Goal: Task Accomplishment & Management: Use online tool/utility

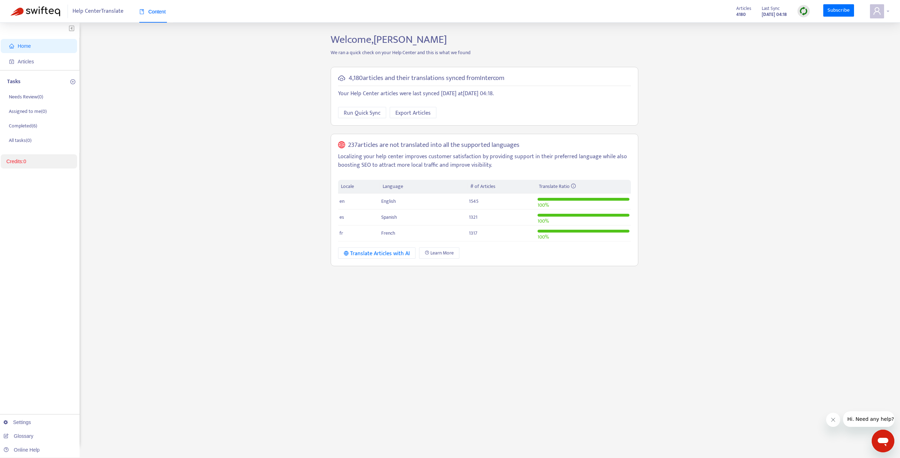
click at [881, 12] on icon "user" at bounding box center [877, 11] width 8 height 8
click at [828, 111] on link "Logout" at bounding box center [816, 115] width 23 height 8
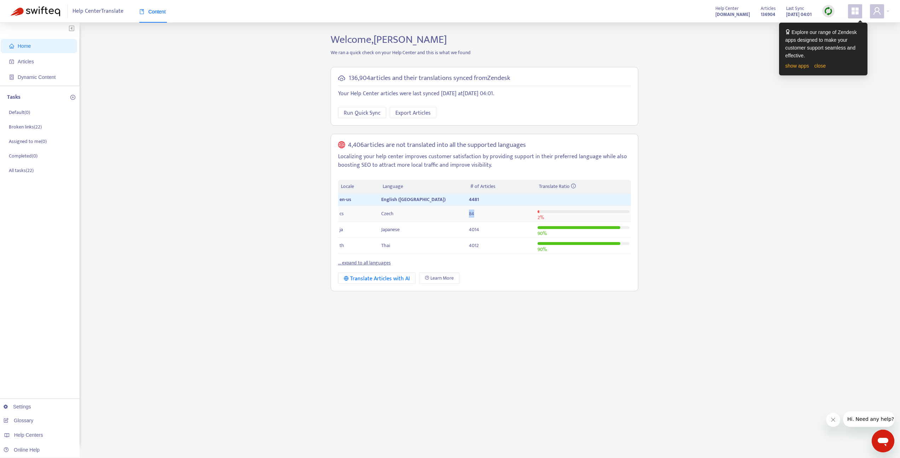
drag, startPoint x: 488, startPoint y: 214, endPoint x: 467, endPoint y: 214, distance: 20.5
click at [468, 214] on td "84" at bounding box center [502, 214] width 68 height 16
copy span "84"
click at [478, 200] on span "4481" at bounding box center [474, 199] width 10 height 8
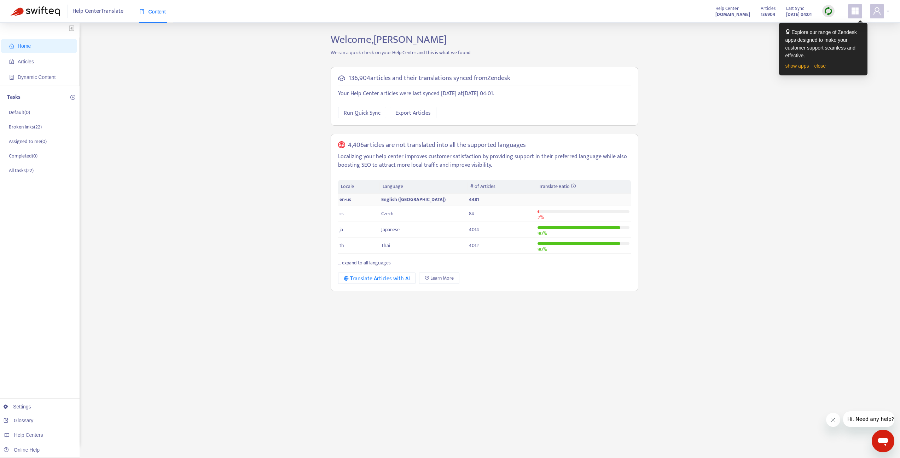
click at [476, 199] on span "4481" at bounding box center [474, 199] width 10 height 8
copy span "4481"
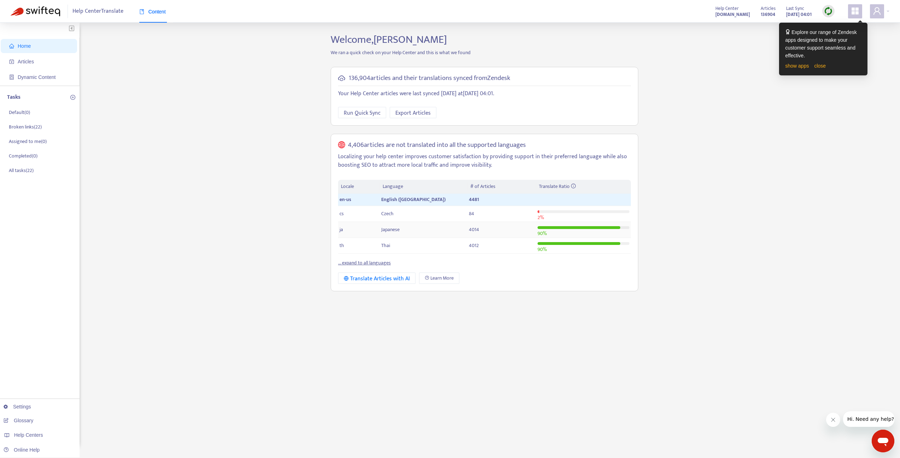
click at [471, 228] on span "4014" at bounding box center [474, 229] width 10 height 8
click at [444, 215] on td "Czech" at bounding box center [424, 214] width 88 height 16
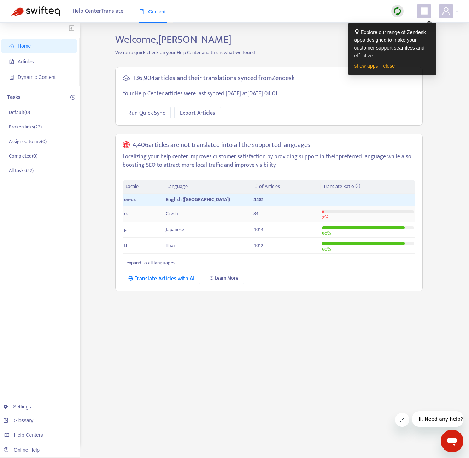
click at [354, 208] on div at bounding box center [368, 208] width 92 height 3
click at [340, 212] on div at bounding box center [368, 211] width 92 height 3
click at [134, 261] on link "... expand to all languages" at bounding box center [149, 263] width 53 height 8
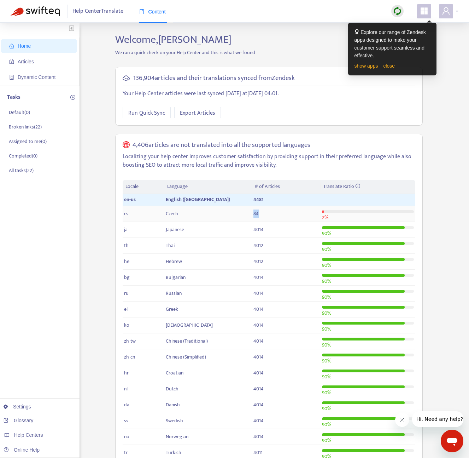
drag, startPoint x: 262, startPoint y: 213, endPoint x: 253, endPoint y: 214, distance: 8.9
click at [253, 214] on td "84" at bounding box center [286, 214] width 68 height 16
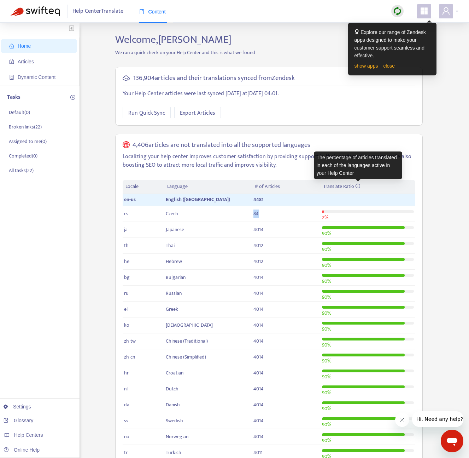
drag, startPoint x: 321, startPoint y: 187, endPoint x: 359, endPoint y: 187, distance: 37.8
click at [359, 187] on th "Translate Ratio" at bounding box center [368, 187] width 95 height 14
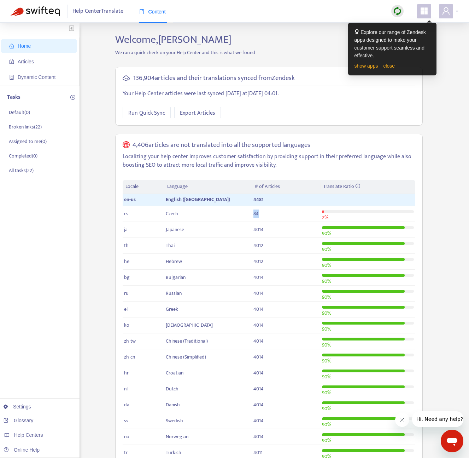
copy div "Translate Ratio"
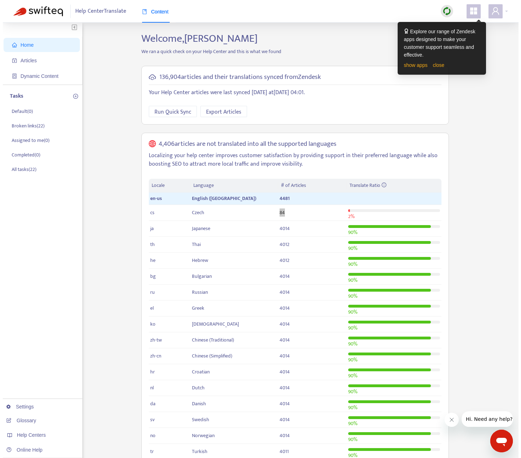
scroll to position [1, 0]
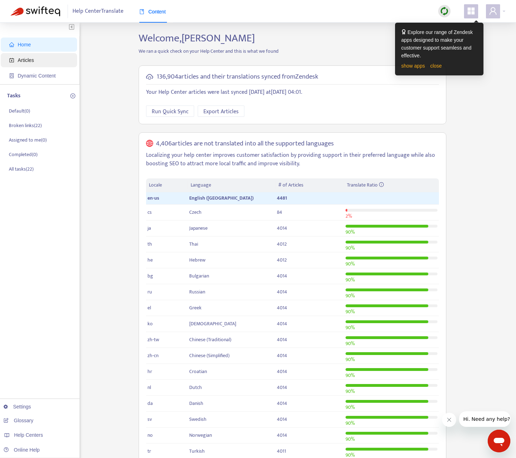
click at [31, 59] on span "Articles" at bounding box center [26, 60] width 16 height 6
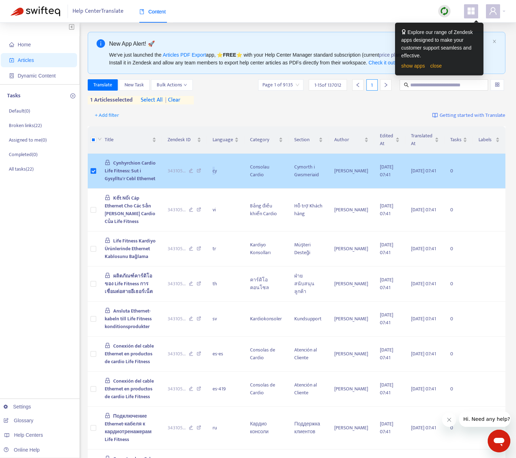
drag, startPoint x: 222, startPoint y: 171, endPoint x: 216, endPoint y: 171, distance: 5.7
click at [216, 171] on td "cy" at bounding box center [225, 170] width 37 height 35
click at [221, 172] on td "cy" at bounding box center [225, 170] width 37 height 35
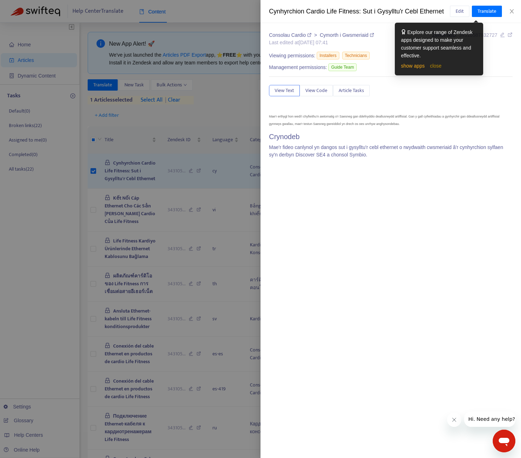
click at [435, 66] on link "close" at bounding box center [436, 66] width 12 height 6
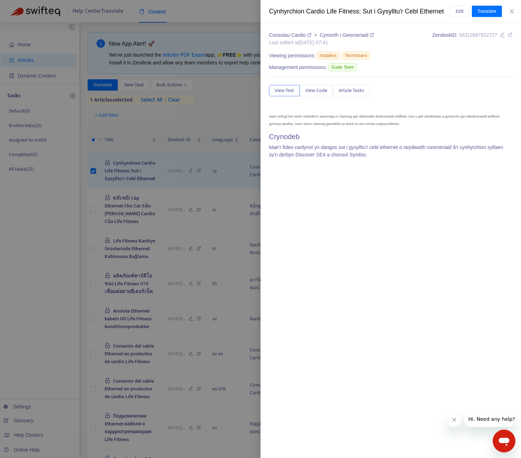
click at [188, 106] on div at bounding box center [260, 229] width 521 height 458
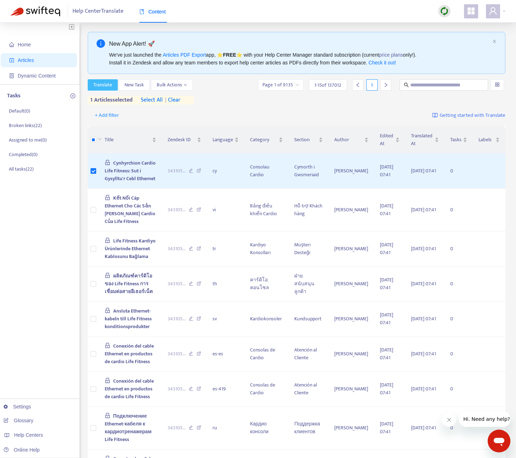
click at [110, 79] on button "Translate" at bounding box center [103, 84] width 30 height 11
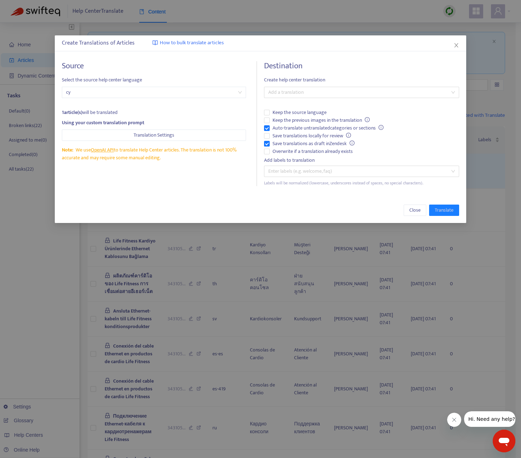
click at [329, 86] on div "Destination Create help center translation Add a translation Keep the source la…" at bounding box center [361, 123] width 195 height 125
click at [323, 90] on div at bounding box center [358, 92] width 185 height 8
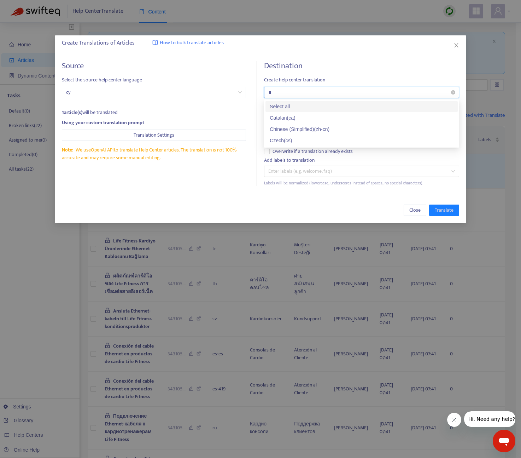
type input "**"
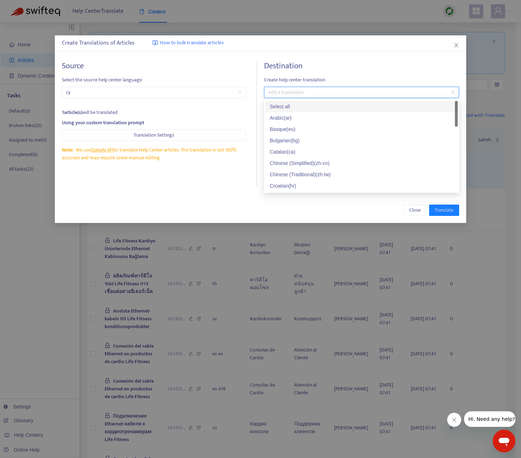
type input "*"
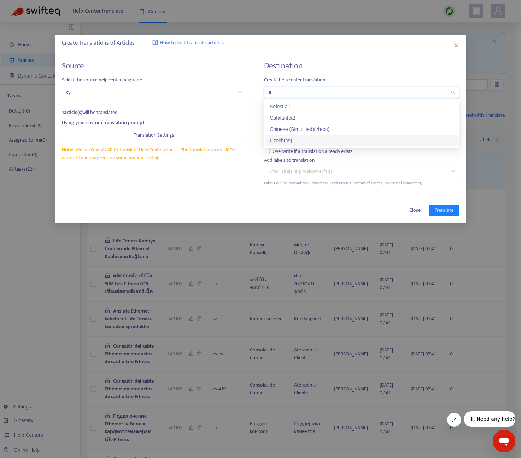
click at [287, 137] on div "Czech ( cs )" at bounding box center [362, 141] width 184 height 8
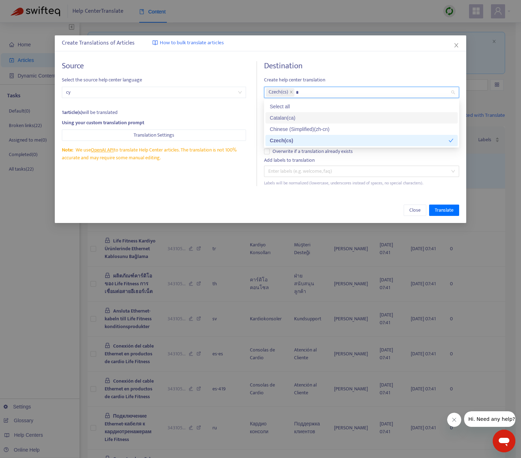
type input "*"
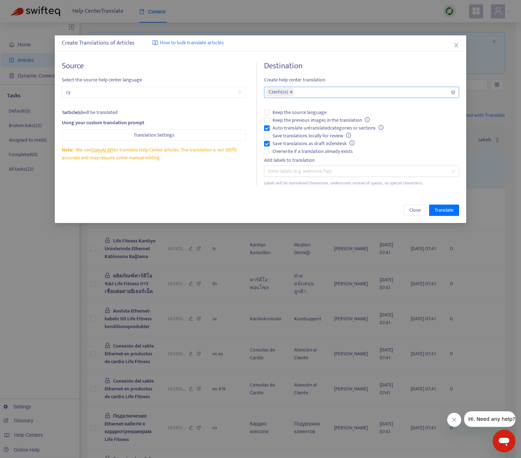
click at [292, 94] on span "close" at bounding box center [292, 92] width 4 height 4
click at [459, 43] on icon "close" at bounding box center [457, 45] width 6 height 6
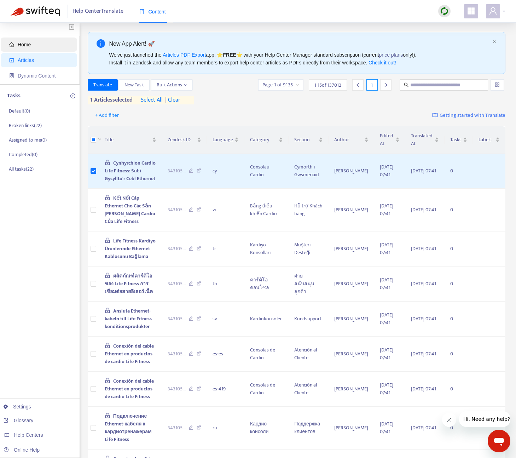
click at [33, 48] on span "Home" at bounding box center [40, 44] width 62 height 14
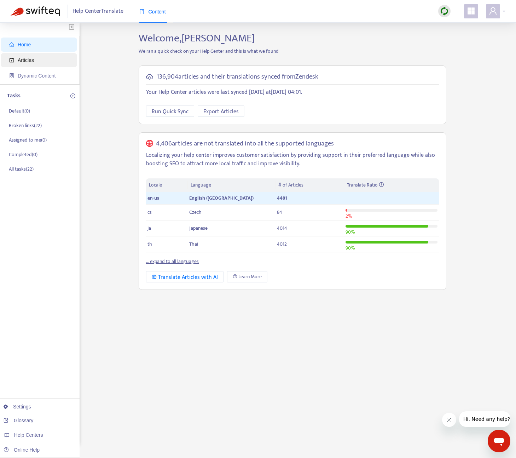
click at [37, 60] on span "Articles" at bounding box center [40, 60] width 62 height 14
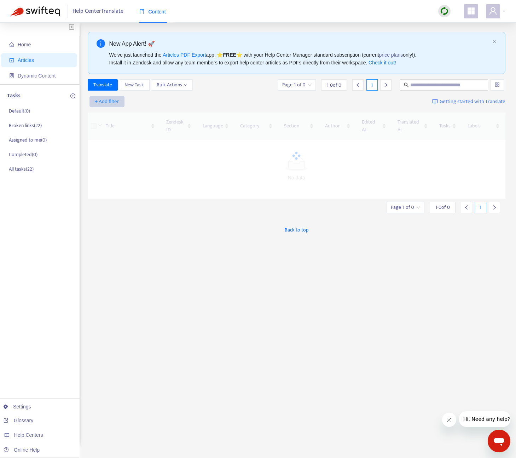
click at [102, 99] on span "+ Add filter" at bounding box center [107, 101] width 24 height 8
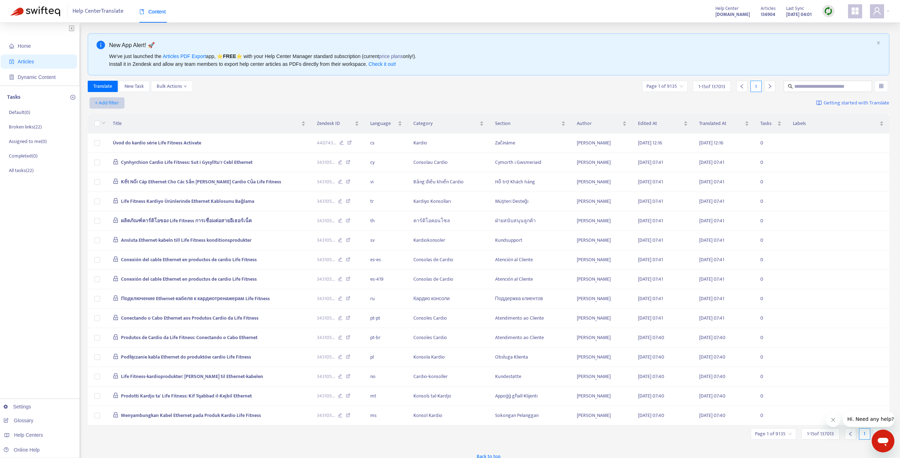
click at [106, 105] on span "+ Add filter" at bounding box center [107, 103] width 24 height 8
click at [112, 119] on span "Language" at bounding box center [117, 117] width 44 height 8
click at [121, 102] on div at bounding box center [110, 103] width 43 height 8
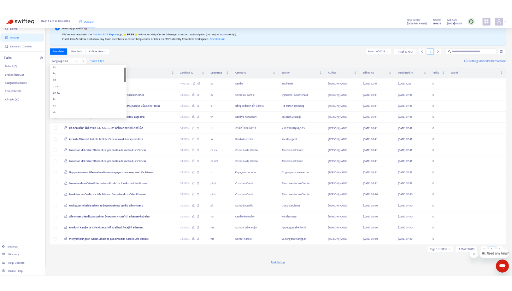
scroll to position [2, 0]
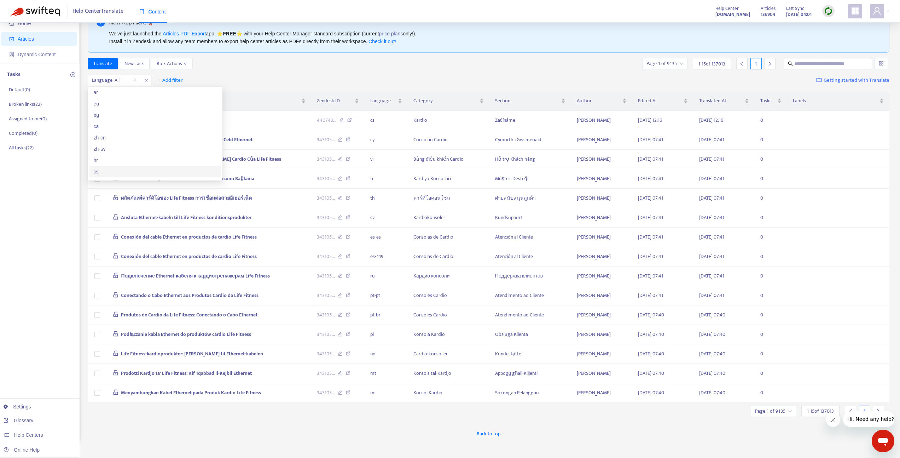
click at [108, 168] on div "cs" at bounding box center [155, 172] width 123 height 8
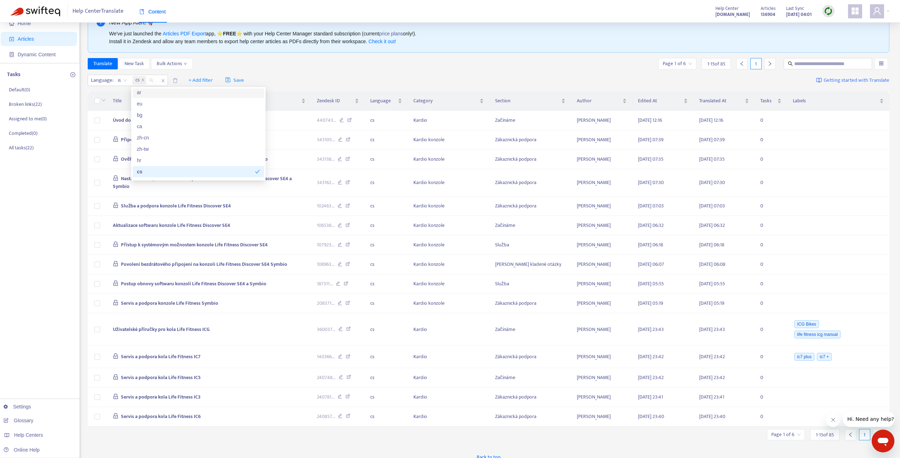
click at [245, 64] on div "Translate New Task Bulk Actions Page 1 of 6 1 - 15 of 85 1" at bounding box center [489, 63] width 802 height 11
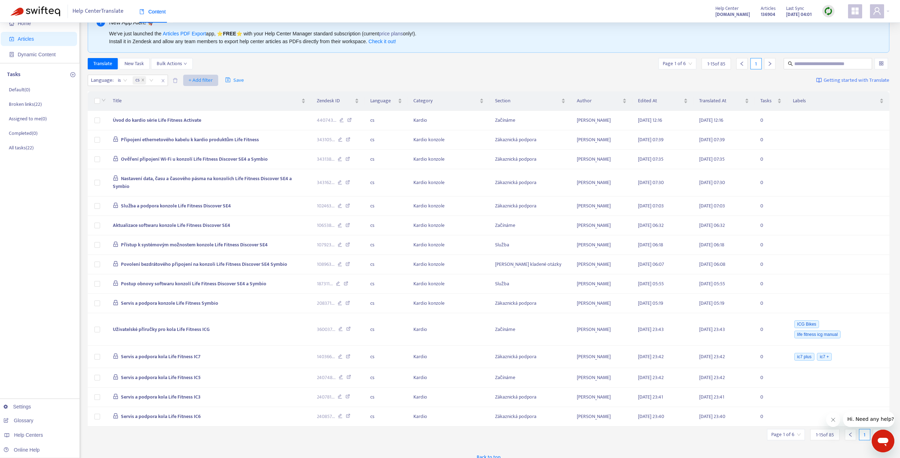
click at [190, 78] on span "+ Add filter" at bounding box center [201, 80] width 24 height 8
click at [297, 69] on div "Translate New Task Bulk Actions Page 1 of 6 1 - 15 of 85 1" at bounding box center [489, 63] width 802 height 11
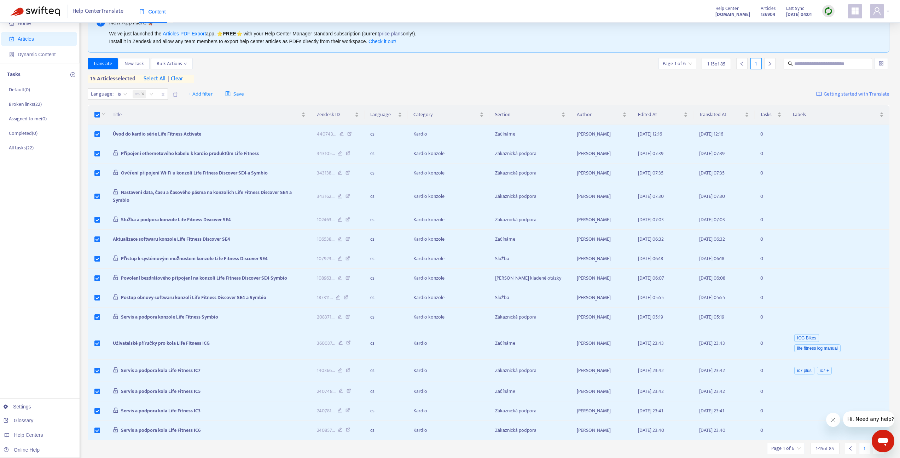
click at [155, 79] on span "select all" at bounding box center [155, 79] width 22 height 8
click at [144, 93] on icon "close" at bounding box center [143, 94] width 4 height 4
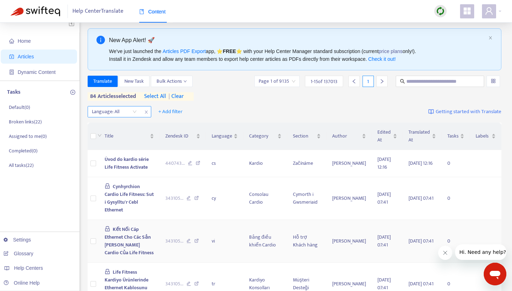
scroll to position [0, 0]
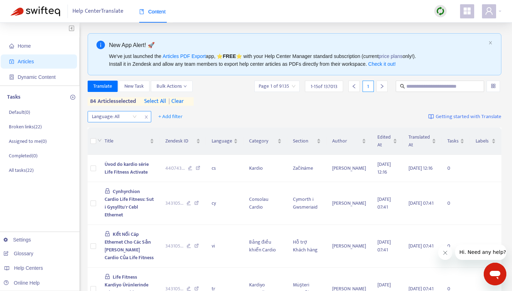
click at [181, 101] on span "| clear" at bounding box center [175, 101] width 18 height 8
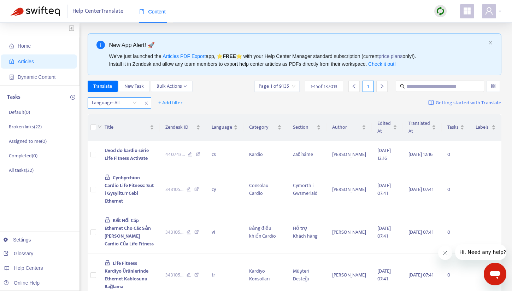
click at [139, 102] on div "Language: All" at bounding box center [114, 103] width 53 height 11
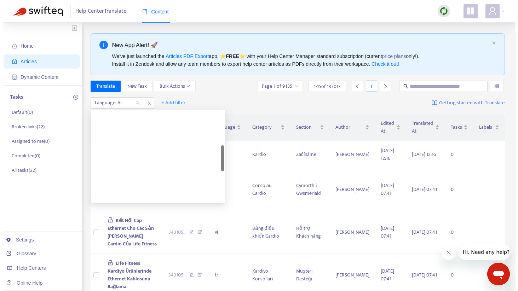
scroll to position [77, 0]
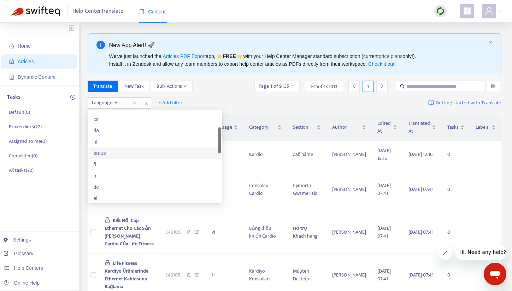
click at [112, 153] on div "en-us" at bounding box center [155, 153] width 123 height 8
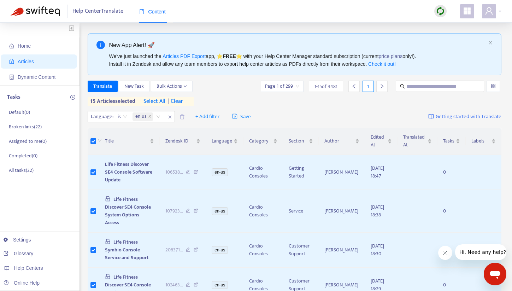
click at [155, 102] on span "select all" at bounding box center [155, 101] width 22 height 8
click at [98, 84] on span "Translate" at bounding box center [102, 86] width 19 height 8
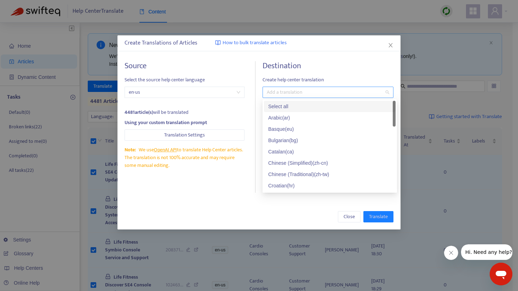
click at [282, 88] on div at bounding box center [324, 92] width 120 height 8
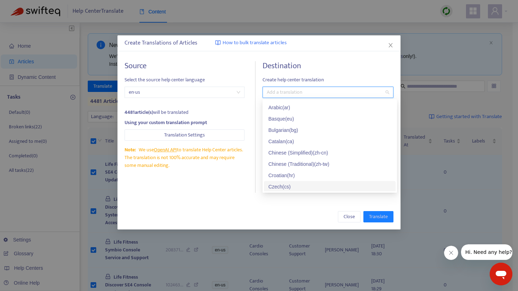
click at [289, 187] on div "Czech ( cs )" at bounding box center [329, 187] width 123 height 8
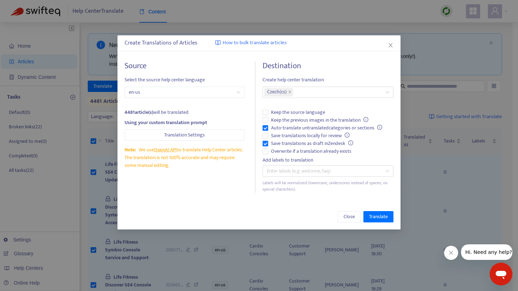
click at [224, 191] on div "Source Select the source help center language en-us 4481 article(s) will be tra…" at bounding box center [189, 127] width 131 height 132
click at [311, 90] on div "Czech ( cs )" at bounding box center [324, 92] width 120 height 10
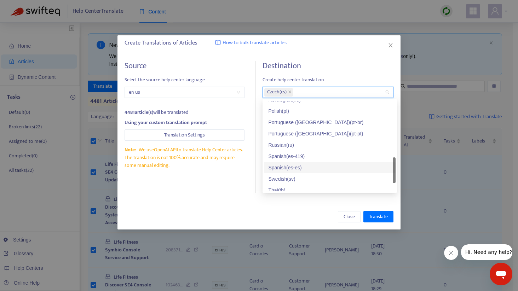
scroll to position [0, 0]
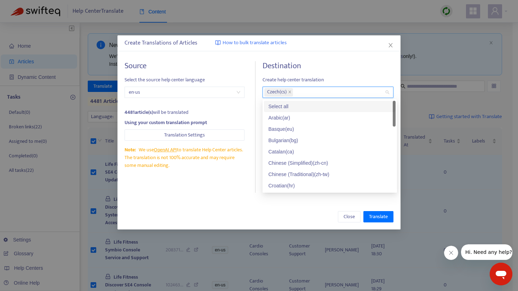
click at [292, 106] on div "Select all" at bounding box center [329, 107] width 123 height 8
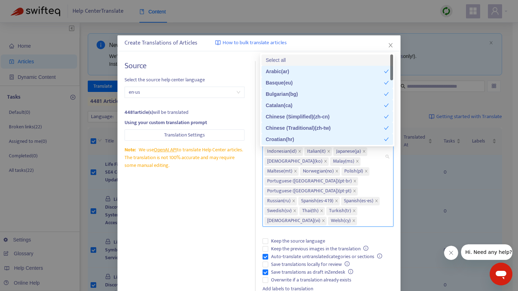
click at [233, 209] on div "Source Select the source help center language en-us 4481 article(s) will be tra…" at bounding box center [189, 191] width 131 height 260
